Goal: Answer question/provide support: Share knowledge or assist other users

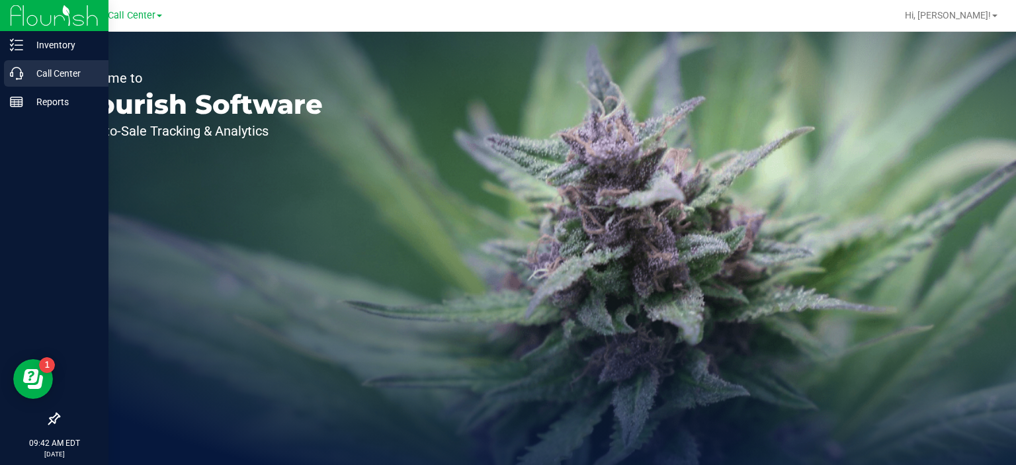
click at [53, 77] on p "Call Center" at bounding box center [62, 73] width 79 height 16
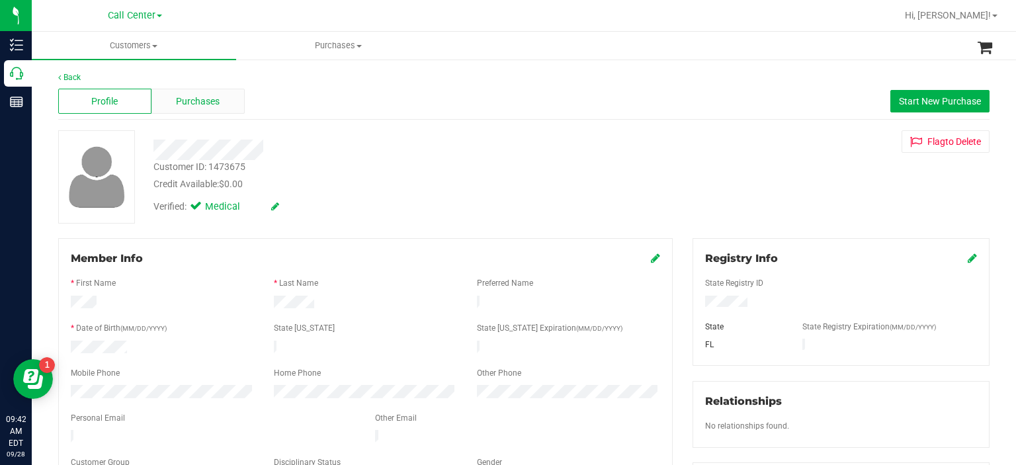
click at [213, 98] on span "Purchases" at bounding box center [198, 102] width 44 height 14
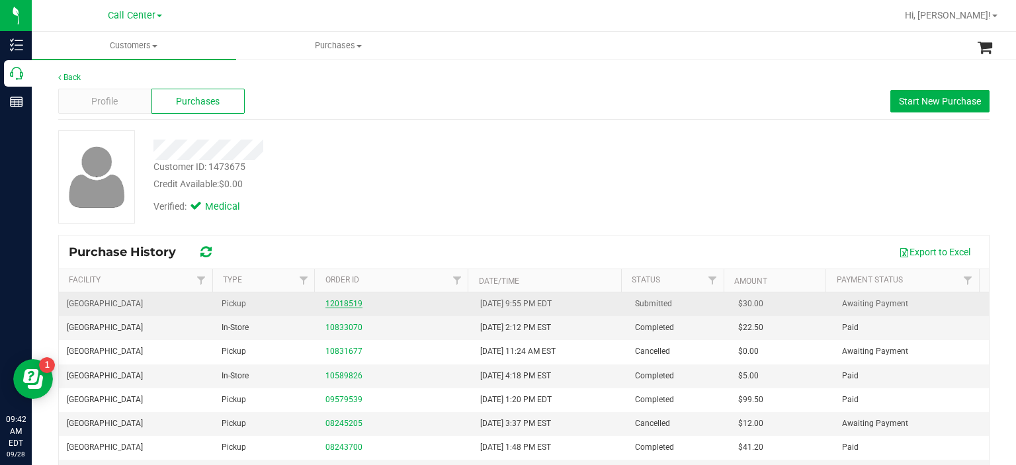
click at [327, 305] on link "12018519" at bounding box center [343, 303] width 37 height 9
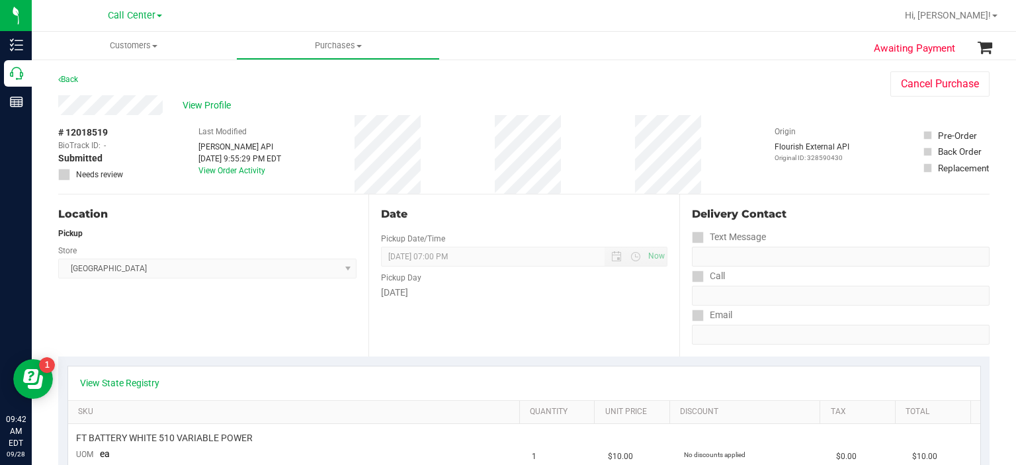
scroll to position [220, 0]
